Goal: Transaction & Acquisition: Purchase product/service

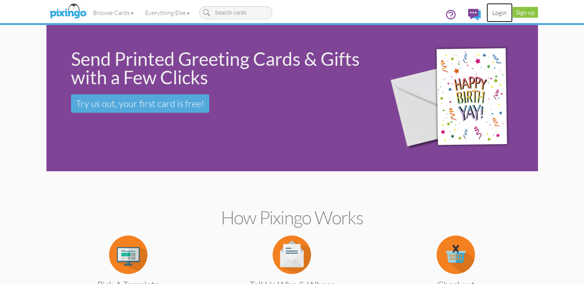
click at [513, 11] on link "Login" at bounding box center [500, 12] width 26 height 19
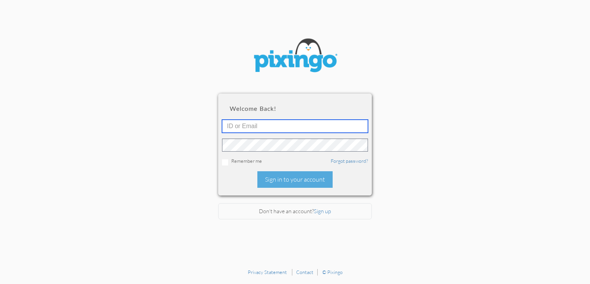
click at [269, 127] on input "text" at bounding box center [295, 125] width 146 height 13
type input "2088"
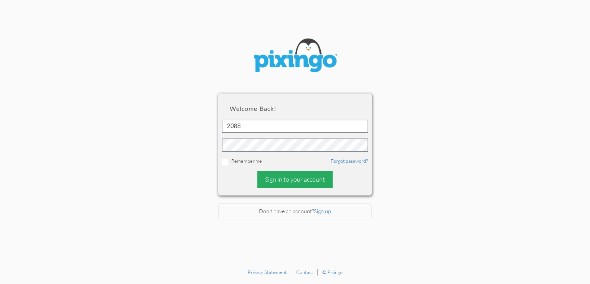
click at [281, 180] on div "Sign in to your account" at bounding box center [294, 179] width 75 height 17
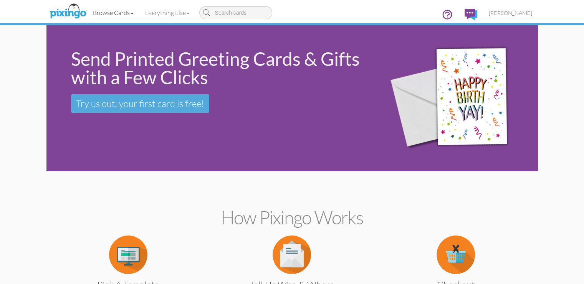
click at [87, 13] on link "Browse Cards" at bounding box center [113, 12] width 52 height 19
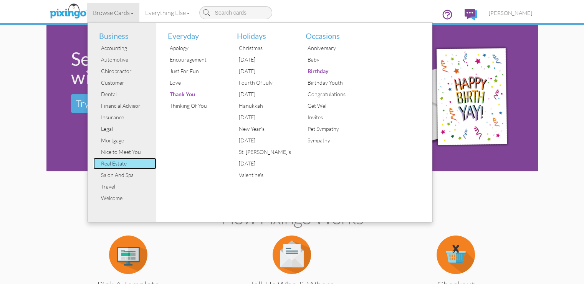
click at [99, 162] on div "Real Estate" at bounding box center [128, 164] width 58 height 12
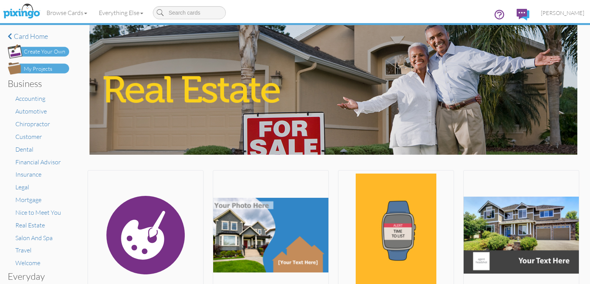
click at [212, 9] on input at bounding box center [189, 12] width 73 height 13
type input "running"
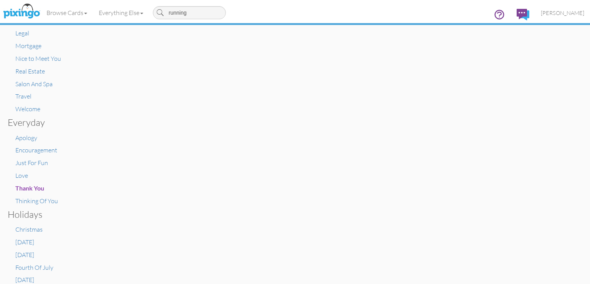
scroll to position [231, 0]
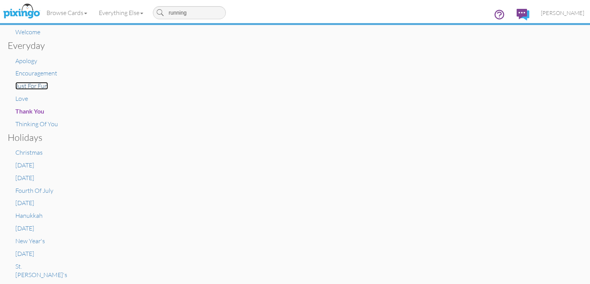
click at [40, 83] on span "Just For Fun" at bounding box center [31, 86] width 33 height 8
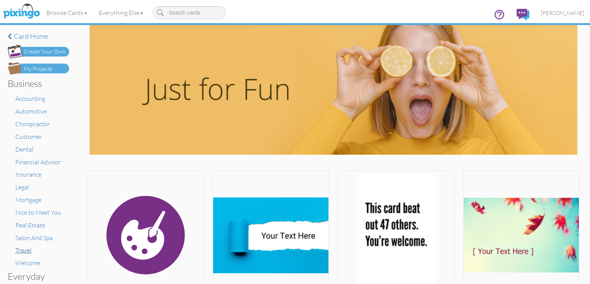
scroll to position [115, 0]
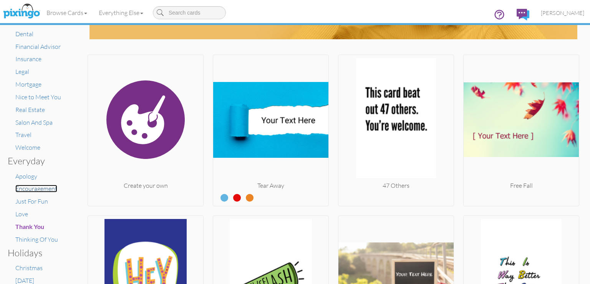
click at [38, 185] on span "Encouragement" at bounding box center [36, 188] width 42 height 8
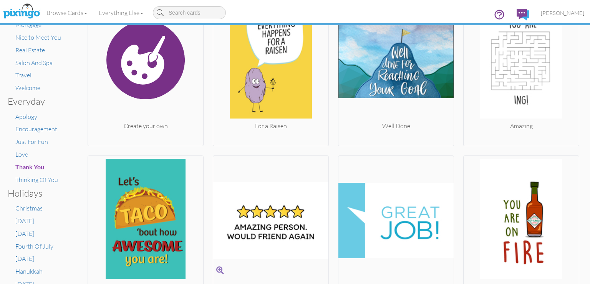
scroll to position [98, 0]
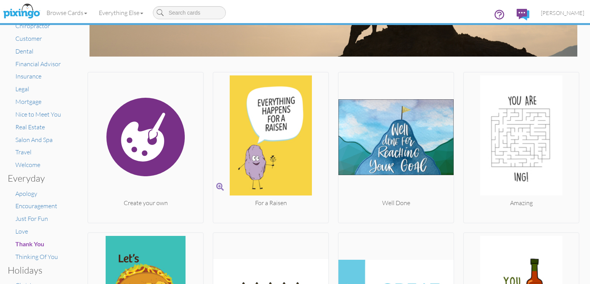
click at [255, 110] on img at bounding box center [270, 136] width 115 height 123
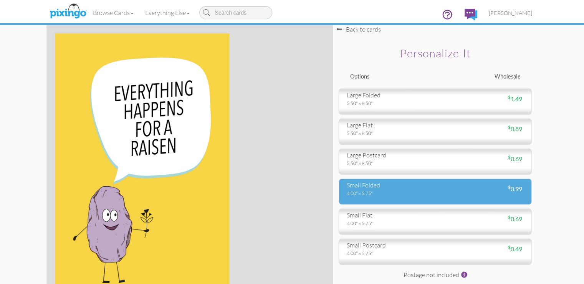
click at [386, 189] on div "small folded" at bounding box center [388, 185] width 83 height 9
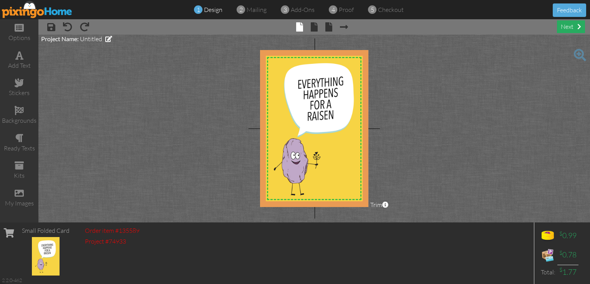
click at [573, 30] on div "next" at bounding box center [571, 26] width 28 height 13
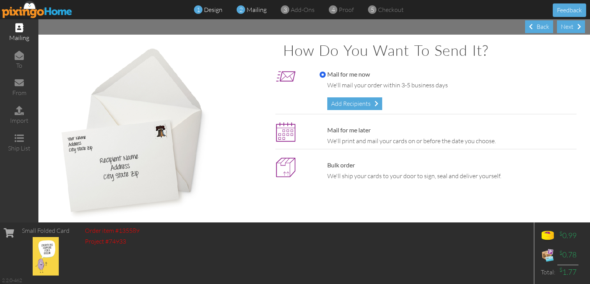
click at [216, 13] on div "1 design" at bounding box center [210, 9] width 24 height 9
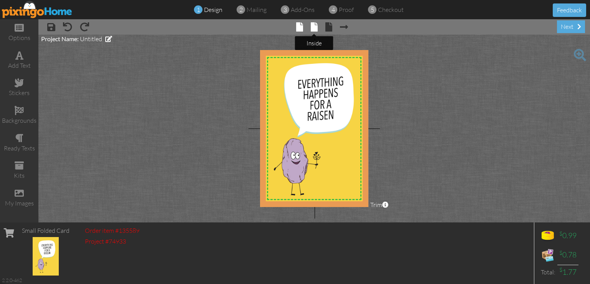
click at [317, 25] on span at bounding box center [314, 26] width 7 height 9
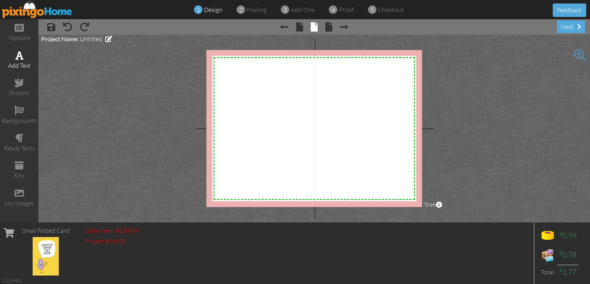
click at [20, 63] on div "add text" at bounding box center [19, 65] width 38 height 9
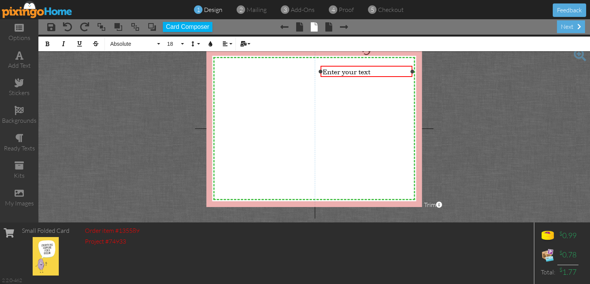
drag, startPoint x: 385, startPoint y: 72, endPoint x: 412, endPoint y: 93, distance: 34.0
click at [412, 93] on div "X X X X X X X X X X X X X X X X X X X X X X X X X X X X X X X X X X X X X X X X…" at bounding box center [315, 128] width 216 height 157
drag, startPoint x: 319, startPoint y: 72, endPoint x: 314, endPoint y: 75, distance: 5.3
click at [316, 75] on div "Enter your text ×" at bounding box center [364, 71] width 96 height 11
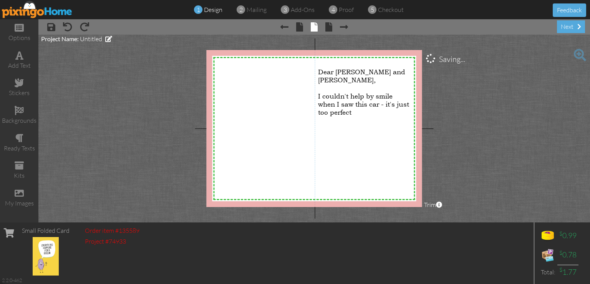
click at [456, 116] on project-studio-wrapper "X X X X X X X X X X X X X X X X X X X X X X X X X X X X X X X X X X X X X X X X…" at bounding box center [314, 128] width 552 height 187
click at [370, 103] on div "I couldn't help by smile when I saw this car - it's just too perfect" at bounding box center [364, 104] width 93 height 24
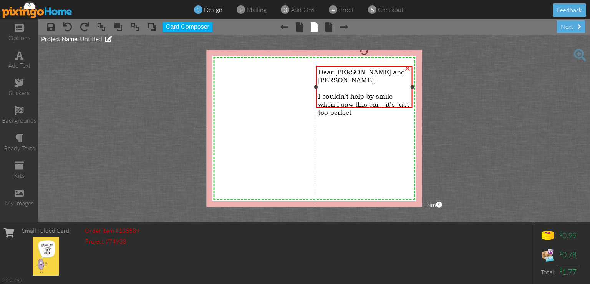
click at [370, 103] on div "I couldn't help by smile when I saw this car - it's just too perfect" at bounding box center [364, 104] width 93 height 24
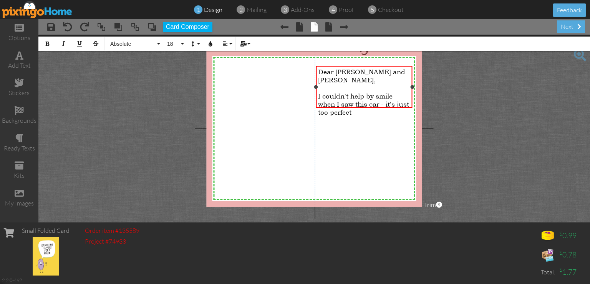
click at [368, 103] on div "I couldn't help by smile when I saw this car - it's just too perfect" at bounding box center [364, 104] width 93 height 24
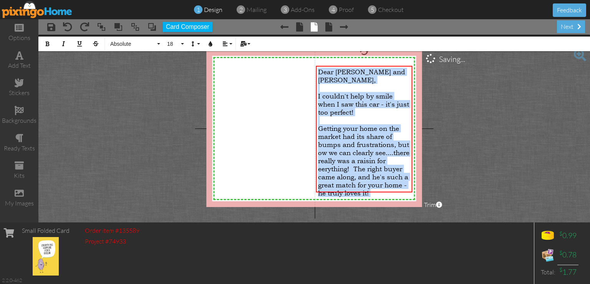
drag, startPoint x: 319, startPoint y: 71, endPoint x: 343, endPoint y: 204, distance: 135.5
click at [343, 204] on div "X X X X X X X X X X X X X X X X X X X X X X X X X X X X X X X X X X X X X X X X…" at bounding box center [315, 128] width 216 height 157
click at [158, 42] on button "Absolute" at bounding box center [133, 43] width 55 height 15
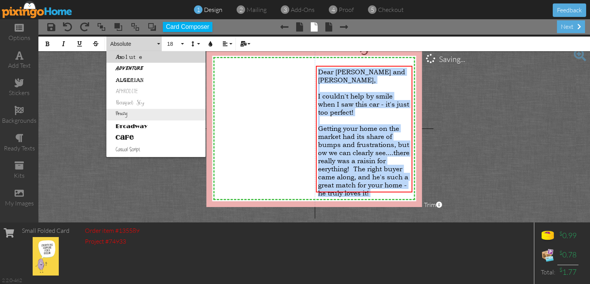
click at [131, 113] on link "Breezy" at bounding box center [155, 115] width 99 height 12
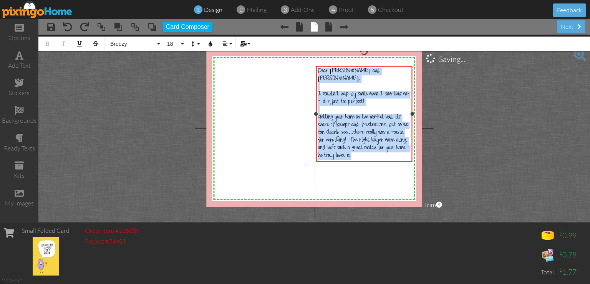
click at [409, 91] on span "I couldn't help by smile when I saw this car - it's just too perfect!" at bounding box center [364, 98] width 92 height 15
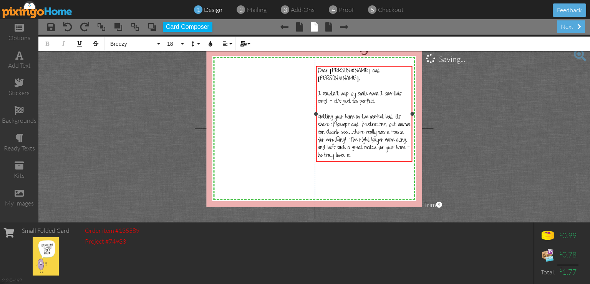
click at [328, 130] on span "Getting your home on the market had its share of bumps and frustrations, but no…" at bounding box center [364, 137] width 92 height 46
click at [360, 147] on div "Getting your home on the market had its share of bumps and frustrations, but no…" at bounding box center [364, 137] width 93 height 46
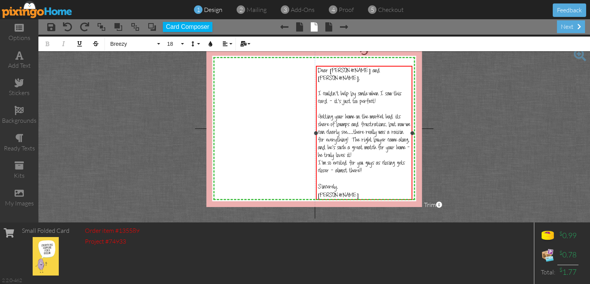
click at [390, 124] on span "Getting your home on the market had its share of bumps and frustrations, but no…" at bounding box center [364, 137] width 92 height 46
click at [404, 125] on span "Getting your home on the market had its share of bumps and frustrations, but no…" at bounding box center [364, 137] width 92 height 46
click at [360, 148] on div "Getting your home on the market had its share of bumps and frustrations, but no…" at bounding box center [364, 137] width 93 height 46
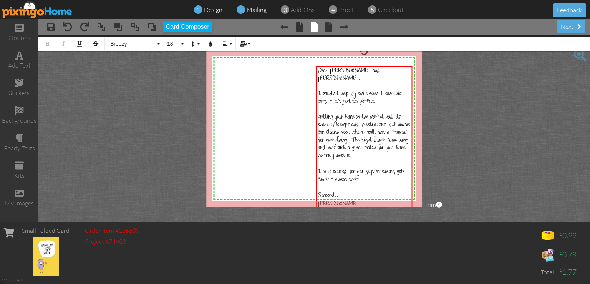
click at [258, 8] on span "mailing" at bounding box center [257, 10] width 20 height 8
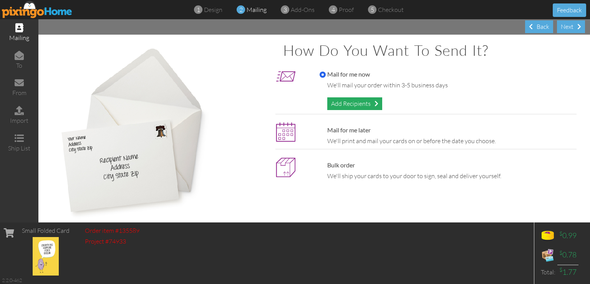
click at [365, 105] on div "Add Recipients" at bounding box center [354, 103] width 55 height 13
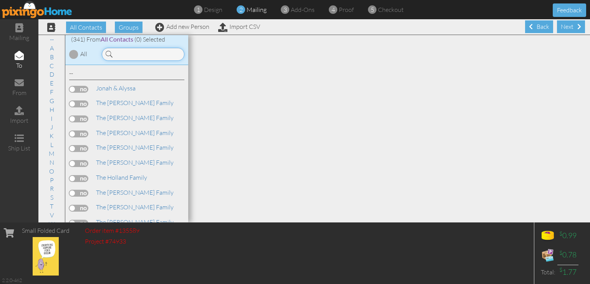
click at [144, 58] on input at bounding box center [143, 54] width 83 height 13
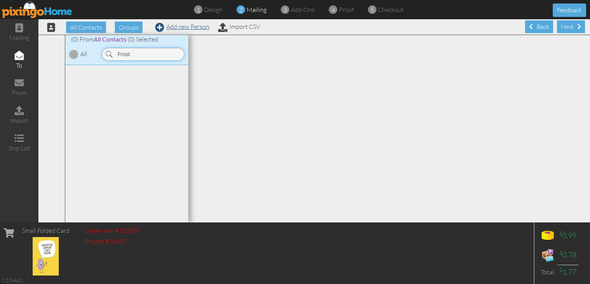
type input "Frost"
click at [183, 28] on link "Add new Person" at bounding box center [182, 27] width 54 height 8
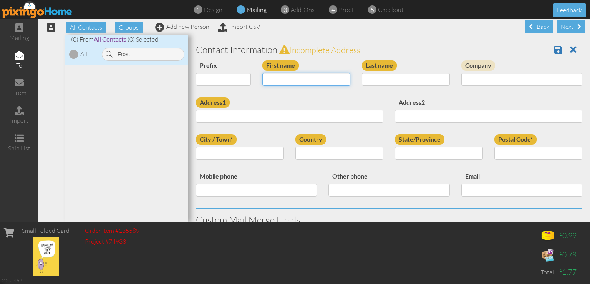
click at [297, 79] on input "First name" at bounding box center [306, 79] width 88 height 13
type input "Caylee and [PERSON_NAME]"
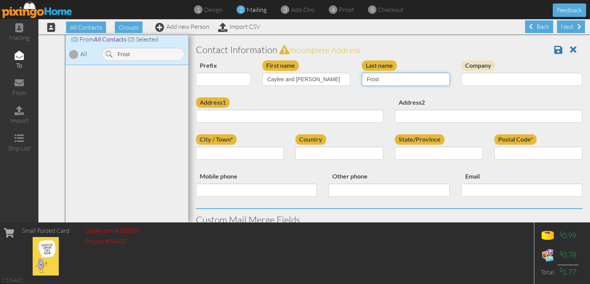
type input "Frost"
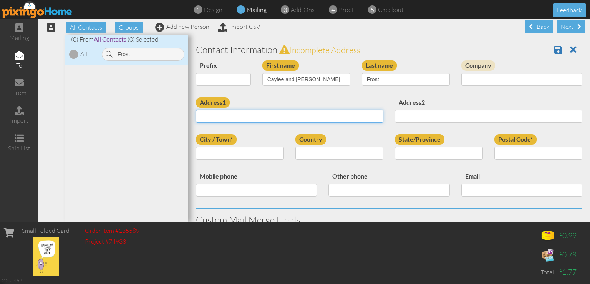
click at [282, 118] on input "Address1" at bounding box center [289, 115] width 187 height 13
type input "[STREET_ADDRESS]"
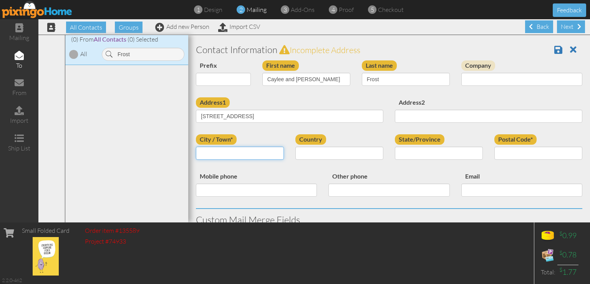
click at [242, 151] on input "City / Town*" at bounding box center [240, 152] width 88 height 13
type input "[GEOGRAPHIC_DATA]"
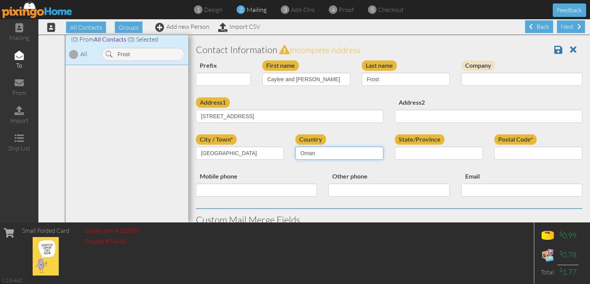
click at [375, 153] on select "[GEOGRAPHIC_DATA] -------------- [GEOGRAPHIC_DATA] [GEOGRAPHIC_DATA] [GEOGRAPHI…" at bounding box center [339, 152] width 88 height 13
select select "object:4423"
click at [295, 146] on select "[GEOGRAPHIC_DATA] -------------- [GEOGRAPHIC_DATA] [GEOGRAPHIC_DATA] [GEOGRAPHI…" at bounding box center [339, 152] width 88 height 13
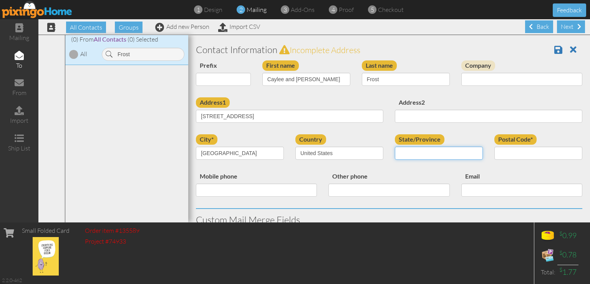
click at [456, 153] on select "AA (Military) AE (Military) [US_STATE] [US_STATE] [US_STATE] AP (Military) [US_…" at bounding box center [439, 152] width 88 height 13
select select "object:4711"
click at [395, 146] on select "AA (Military) AE (Military) [US_STATE] [US_STATE] [US_STATE] AP (Military) [US_…" at bounding box center [439, 152] width 88 height 13
click at [519, 154] on input "Postal Code*" at bounding box center [538, 152] width 88 height 13
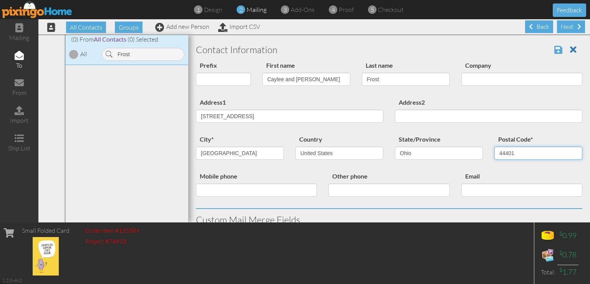
type input "44401"
click at [554, 49] on span at bounding box center [558, 49] width 8 height 9
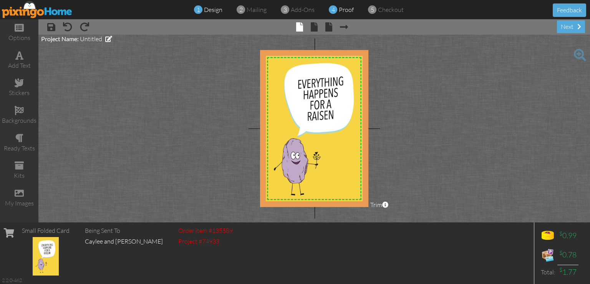
click at [343, 12] on span "proof" at bounding box center [346, 10] width 15 height 8
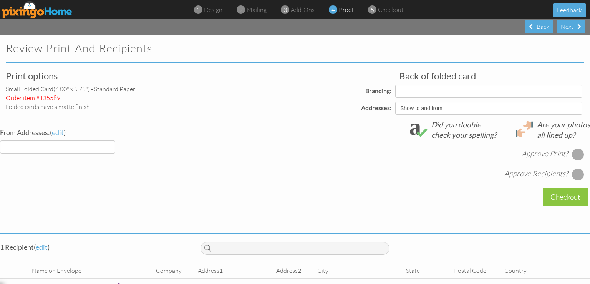
select select "object:157"
select select "object:168"
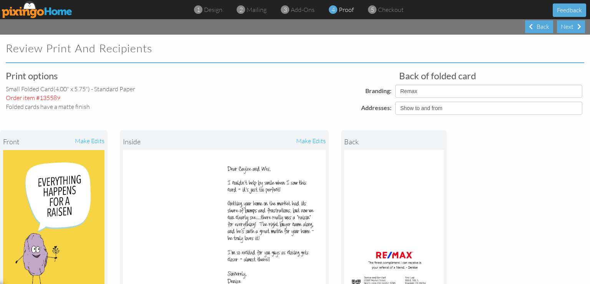
scroll to position [77, 0]
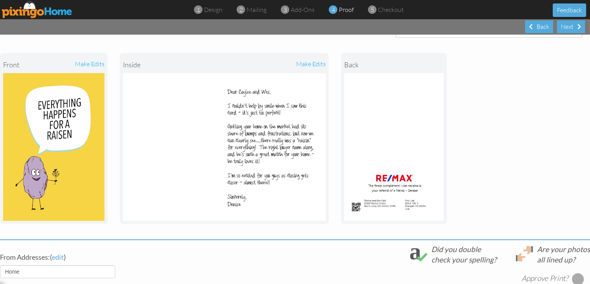
click at [237, 182] on img at bounding box center [224, 147] width 203 height 148
click at [220, 13] on span "design" at bounding box center [213, 10] width 18 height 8
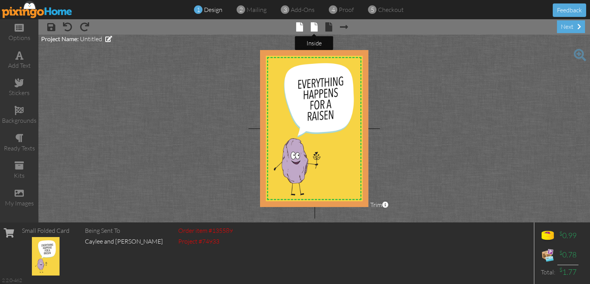
click at [313, 32] on tooltip "× inside" at bounding box center [314, 27] width 7 height 10
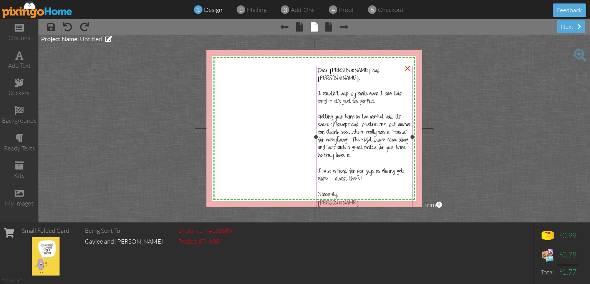
click at [348, 183] on div at bounding box center [364, 187] width 93 height 8
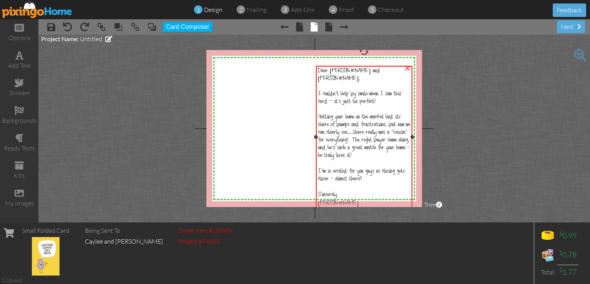
click at [330, 171] on span "I'm so excited for you guys as closing gets closer - almost there!!" at bounding box center [361, 175] width 87 height 15
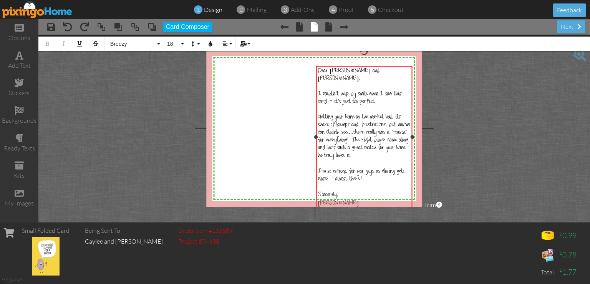
click at [329, 172] on span "I'm so excited for you guys as closing gets closer - almost there!!" at bounding box center [361, 175] width 87 height 15
click at [254, 8] on span "mailing" at bounding box center [257, 10] width 20 height 8
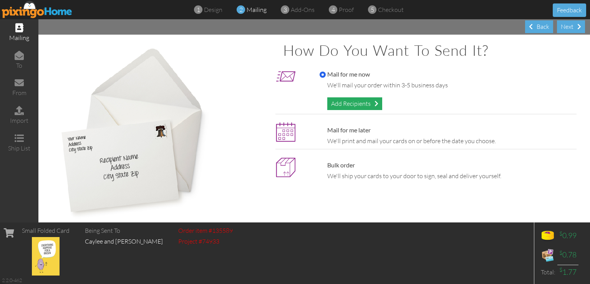
click at [340, 101] on div "Add Recipients" at bounding box center [354, 103] width 55 height 13
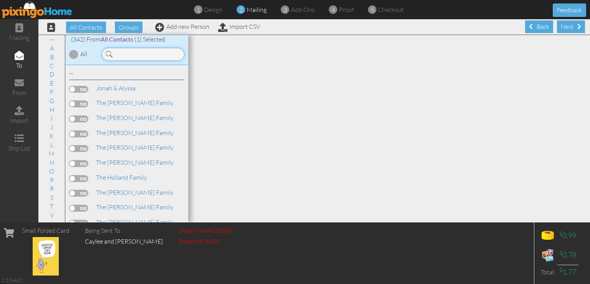
click at [144, 56] on input at bounding box center [143, 54] width 83 height 13
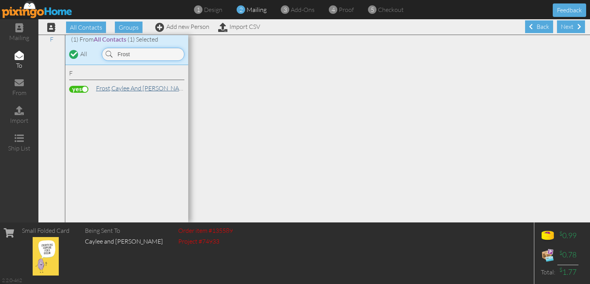
type input "Frost"
click at [113, 88] on link "Frost, Caylee and Wes" at bounding box center [143, 87] width 96 height 9
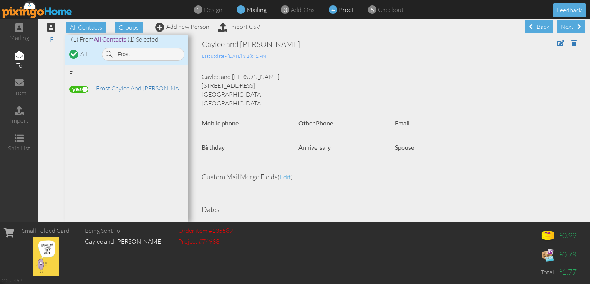
click at [340, 8] on span "proof" at bounding box center [346, 10] width 15 height 8
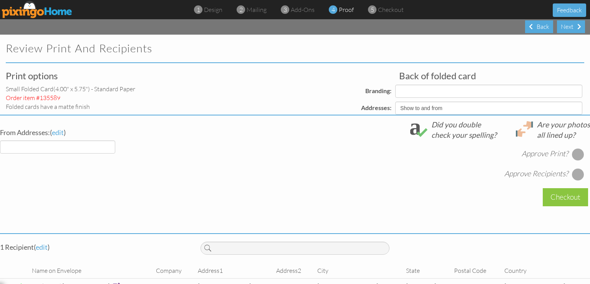
select select "object:1442"
select select "object:1444"
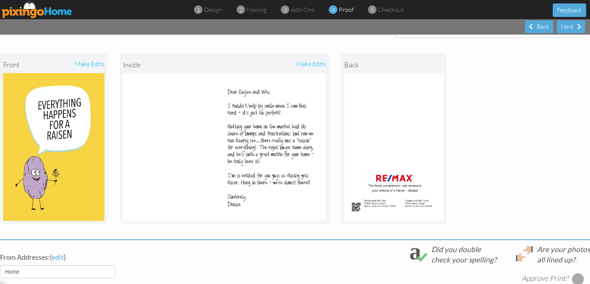
scroll to position [192, 0]
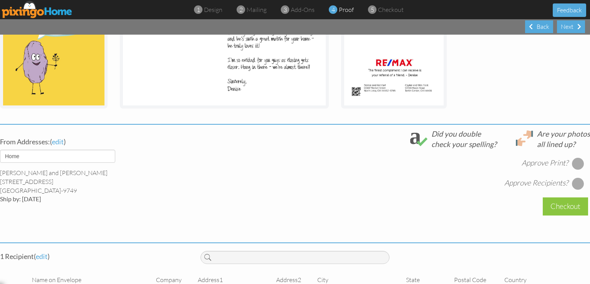
click at [572, 163] on div at bounding box center [578, 163] width 12 height 12
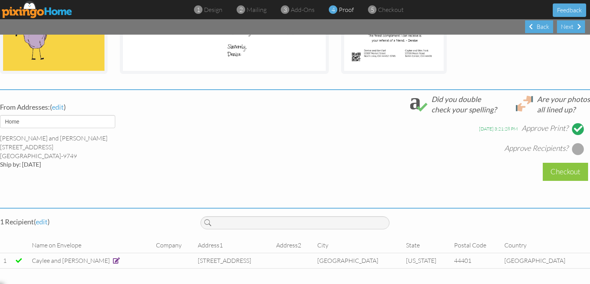
click at [572, 143] on div at bounding box center [578, 149] width 12 height 12
click at [564, 166] on div "Checkout" at bounding box center [565, 172] width 45 height 18
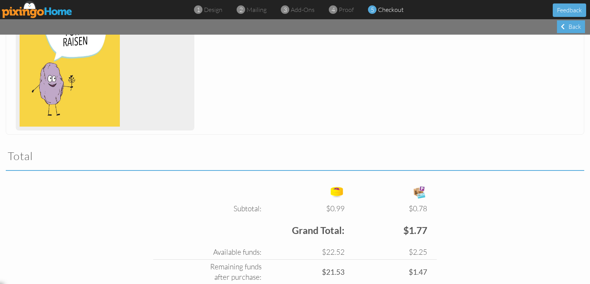
scroll to position [211, 0]
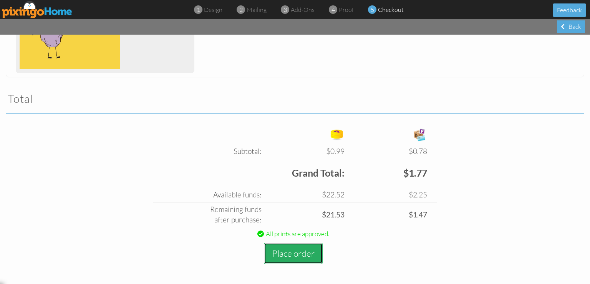
click at [278, 255] on button "Place order" at bounding box center [293, 252] width 59 height 21
